Goal: Task Accomplishment & Management: Use online tool/utility

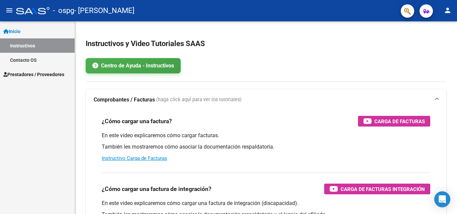
click at [20, 28] on span "Inicio" at bounding box center [11, 31] width 17 height 7
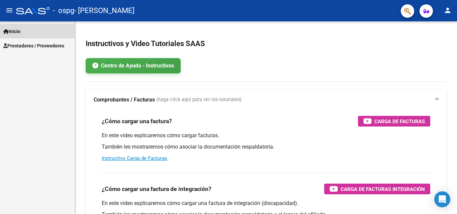
click at [20, 28] on span "Inicio" at bounding box center [11, 31] width 17 height 7
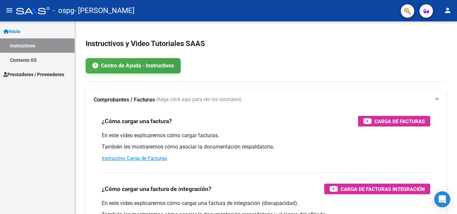
click at [30, 74] on span "Prestadores / Proveedores" at bounding box center [33, 74] width 61 height 7
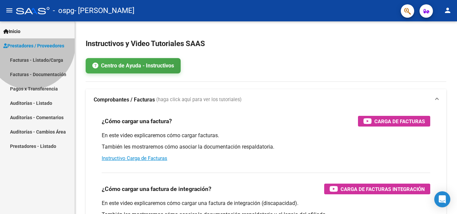
click at [30, 49] on span "Prestadores / Proveedores" at bounding box center [33, 45] width 61 height 7
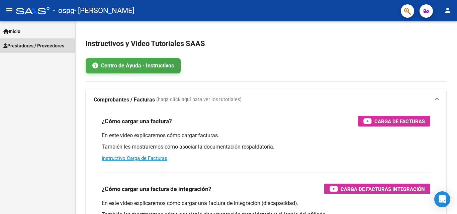
click at [27, 46] on span "Prestadores / Proveedores" at bounding box center [33, 45] width 61 height 7
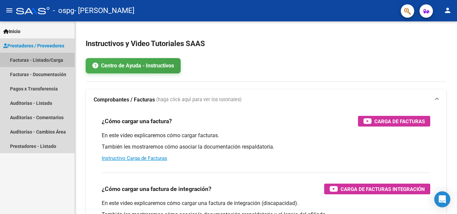
click at [29, 57] on link "Facturas - Listado/Carga" at bounding box center [37, 60] width 75 height 14
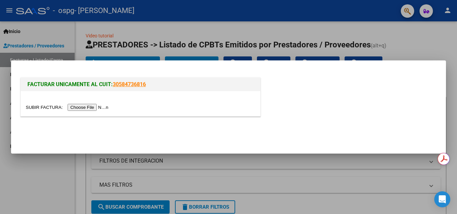
click at [100, 109] on input "file" at bounding box center [68, 107] width 85 height 7
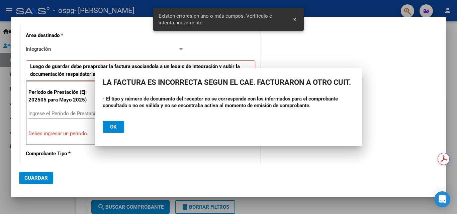
scroll to position [163, 0]
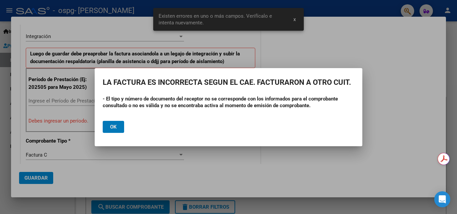
click at [117, 129] on button "Ok" at bounding box center [113, 127] width 21 height 12
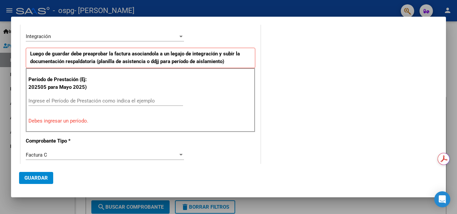
click at [451, 33] on div at bounding box center [228, 107] width 457 height 214
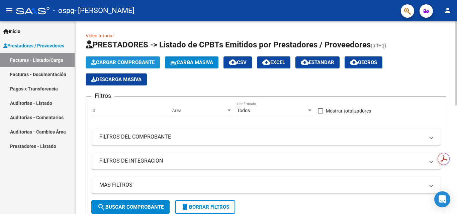
click at [139, 57] on button "Cargar Comprobante" at bounding box center [123, 62] width 74 height 12
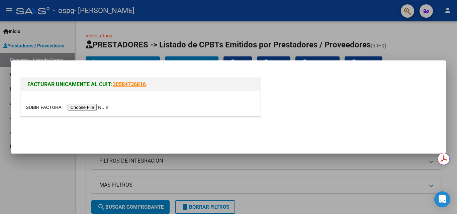
click at [101, 110] on input "file" at bounding box center [68, 107] width 85 height 7
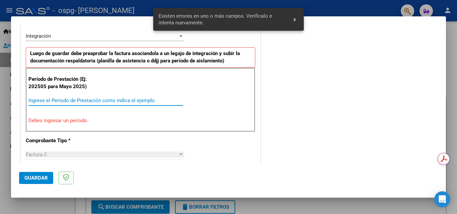
click at [49, 103] on input "Ingrese el Período de Prestación como indica el ejemplo" at bounding box center [105, 101] width 154 height 6
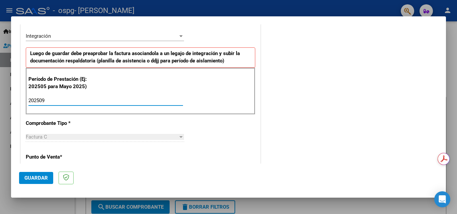
type input "202509"
click at [40, 180] on span "Guardar" at bounding box center [35, 178] width 23 height 6
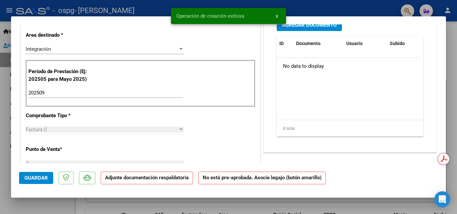
scroll to position [0, 0]
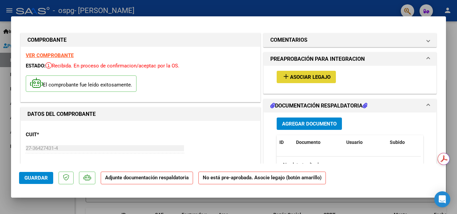
click at [305, 76] on span "Asociar Legajo" at bounding box center [310, 77] width 40 height 6
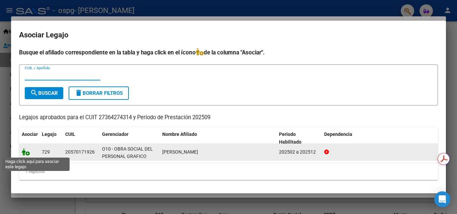
click at [25, 153] on icon at bounding box center [26, 151] width 8 height 7
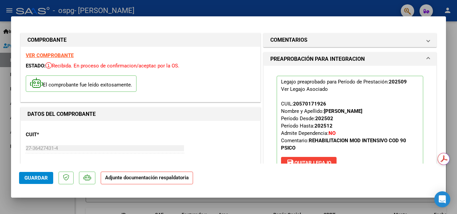
click at [25, 179] on span "Guardar" at bounding box center [35, 178] width 23 height 6
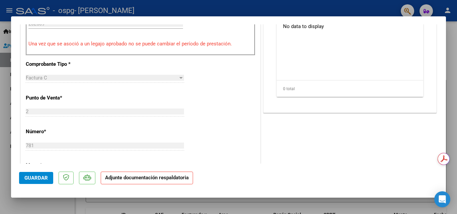
scroll to position [402, 0]
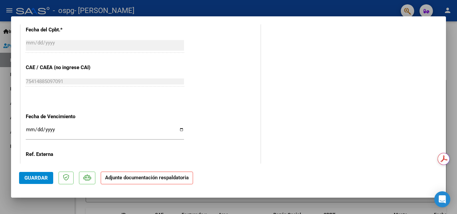
click at [451, 43] on div at bounding box center [228, 107] width 457 height 214
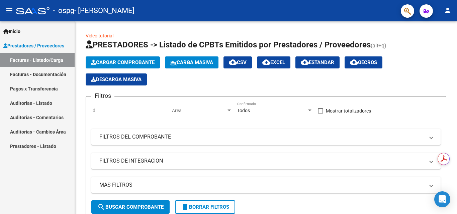
click at [58, 88] on link "Pagos x Transferencia" at bounding box center [37, 89] width 75 height 14
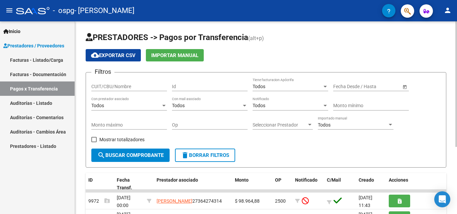
click at [451, 114] on div "PRESTADORES -> Pagos por Transferencia (alt+p) cloud_download Exportar CSV Impo…" at bounding box center [266, 168] width 382 height 295
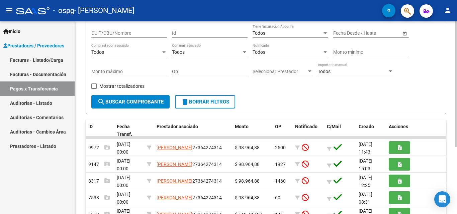
scroll to position [67, 0]
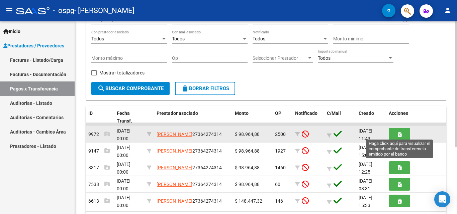
click at [392, 133] on button "button" at bounding box center [398, 134] width 21 height 12
